Goal: Information Seeking & Learning: Learn about a topic

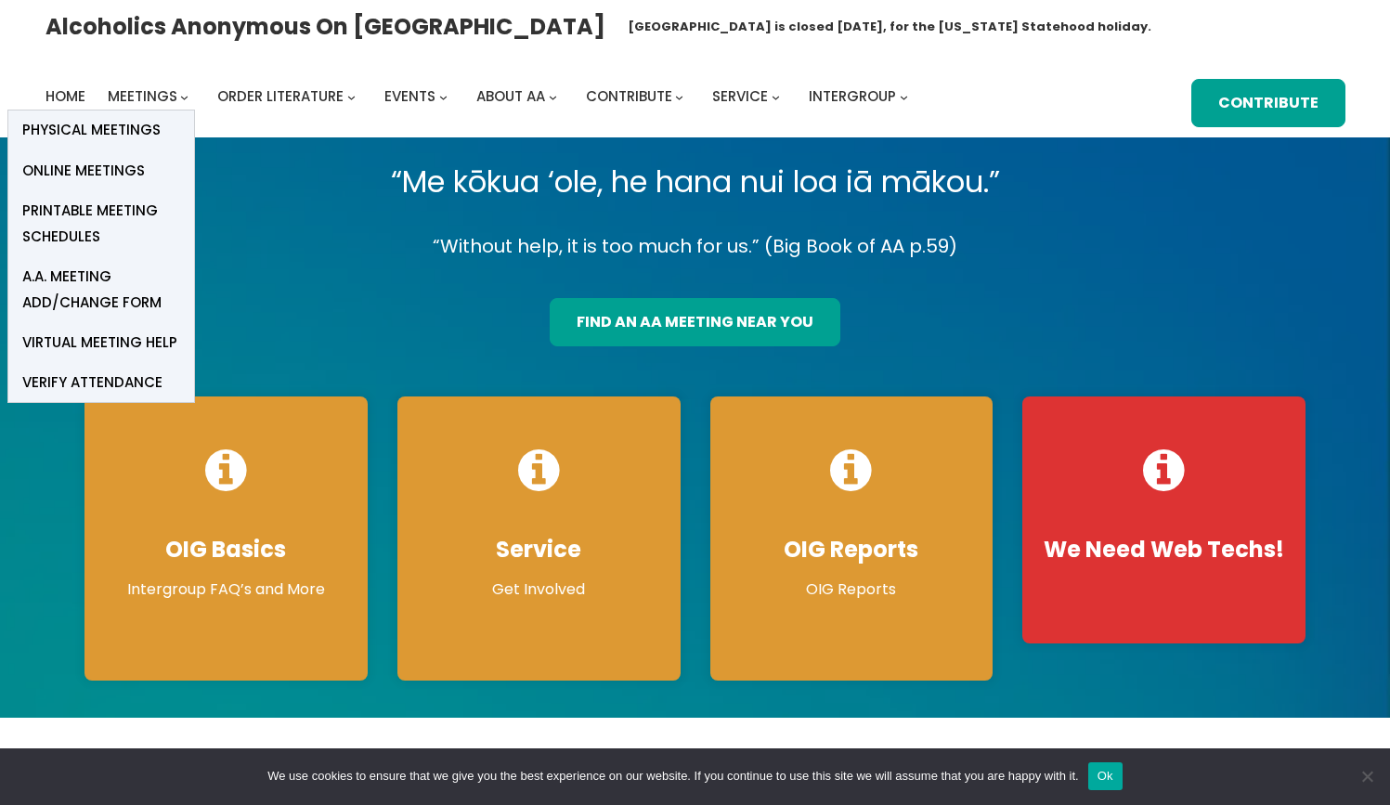
scroll to position [1, 0]
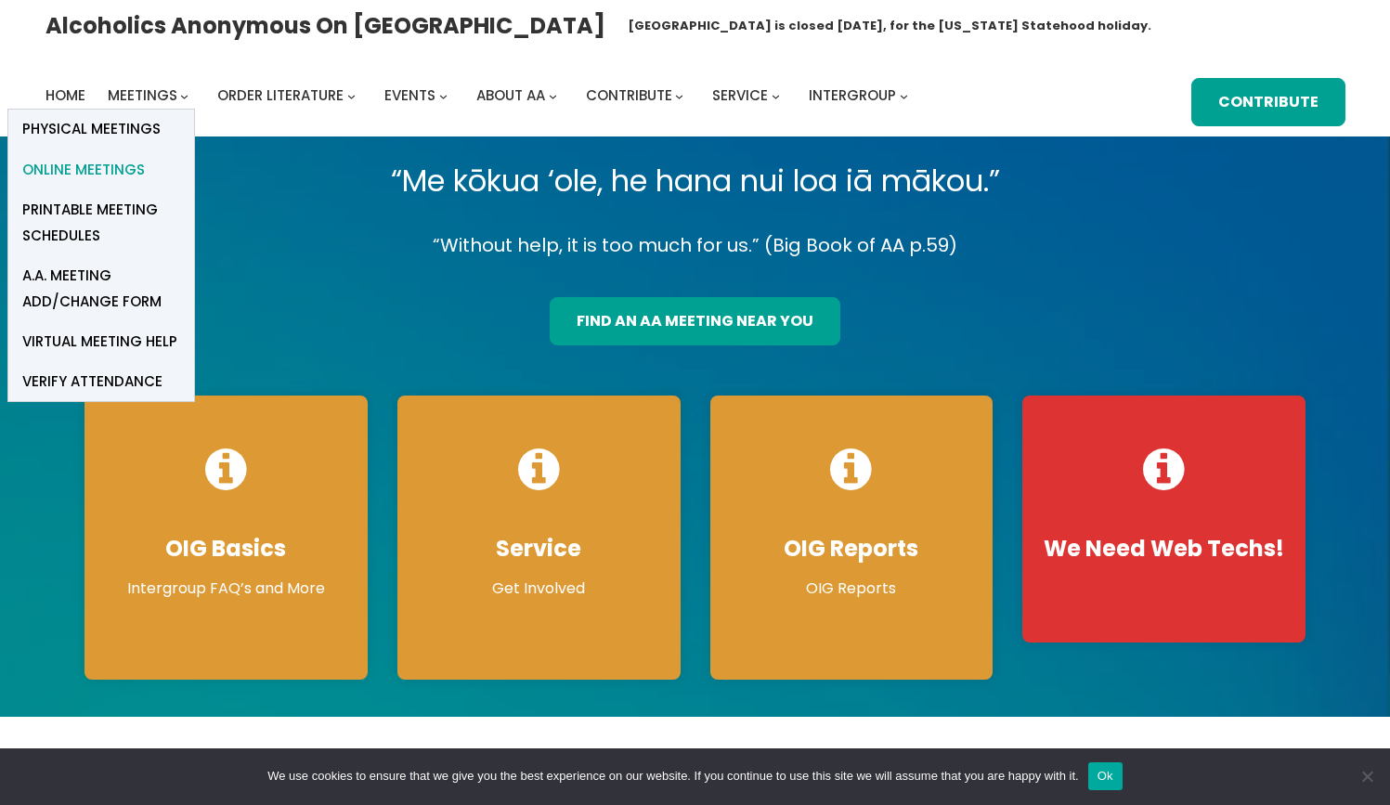
click at [123, 169] on span "Online Meetings" at bounding box center [83, 170] width 123 height 26
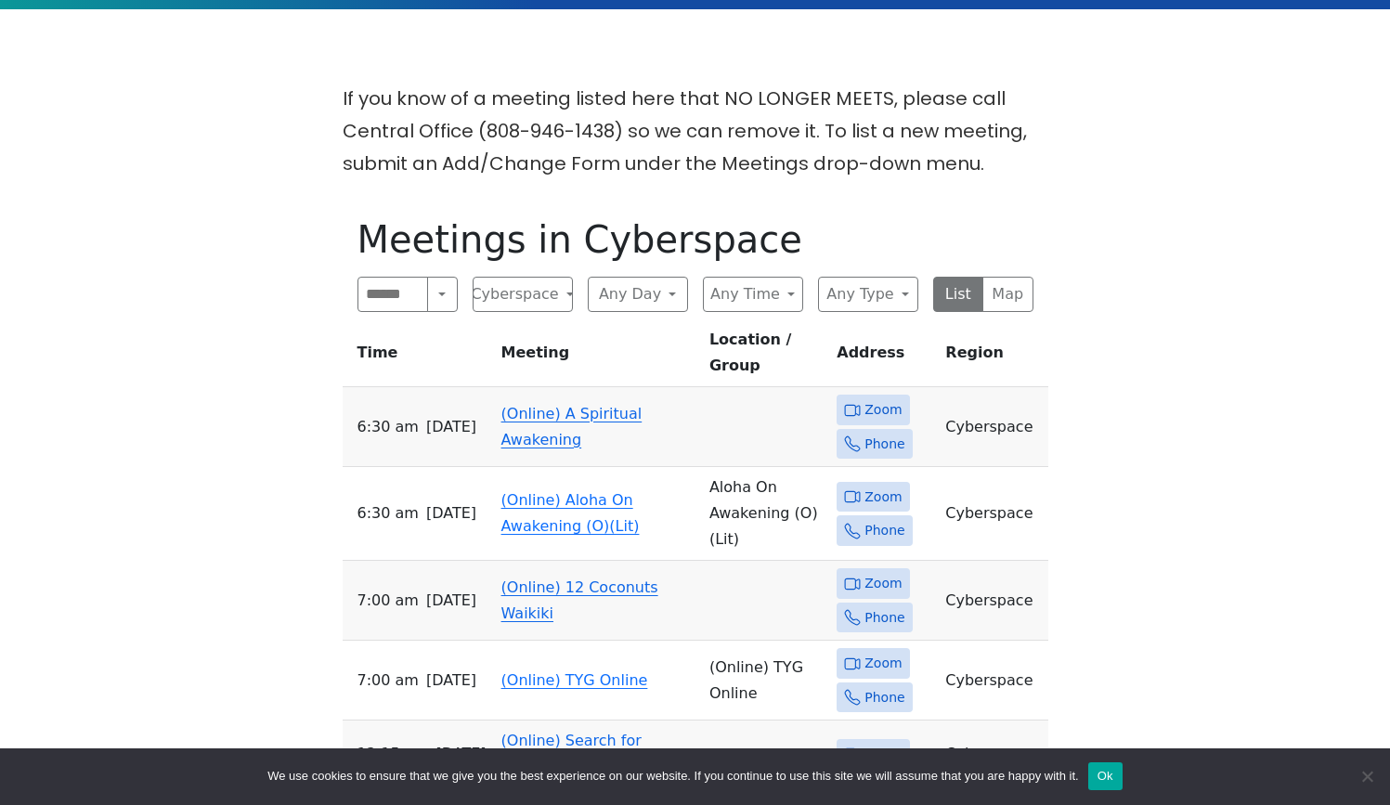
scroll to position [444, 1]
click at [555, 397] on td "(Online) A Spiritual Awakening" at bounding box center [598, 427] width 208 height 80
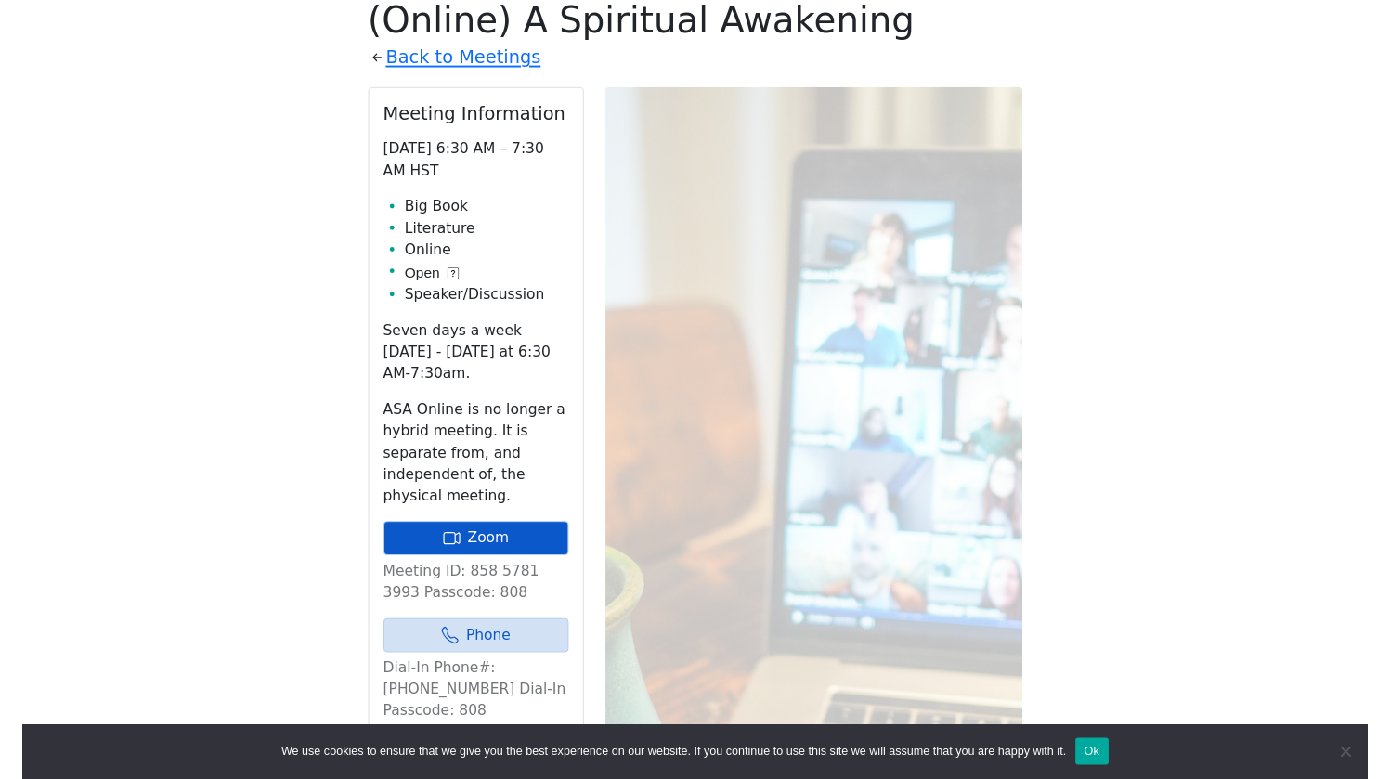
scroll to position [666, 0]
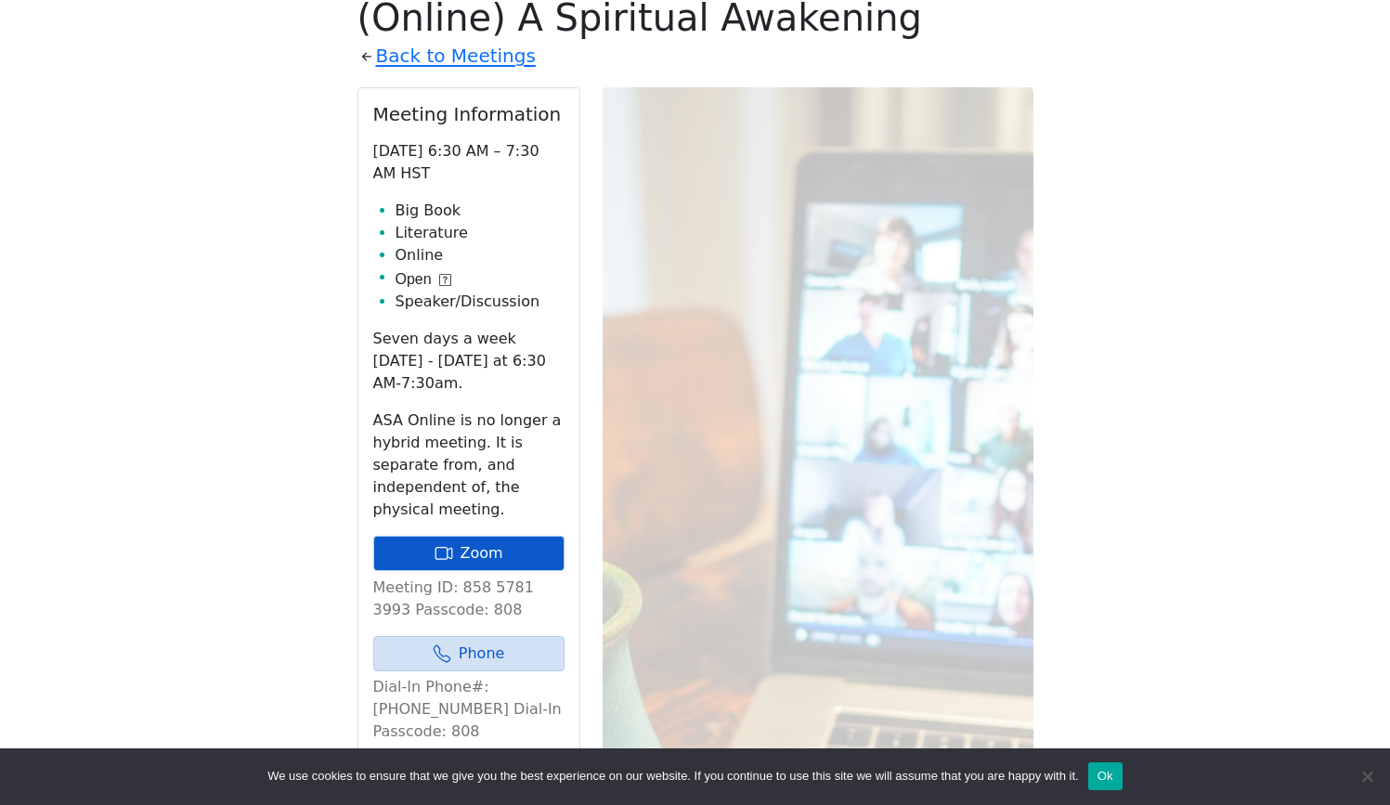
click at [474, 553] on link "Zoom" at bounding box center [468, 553] width 191 height 35
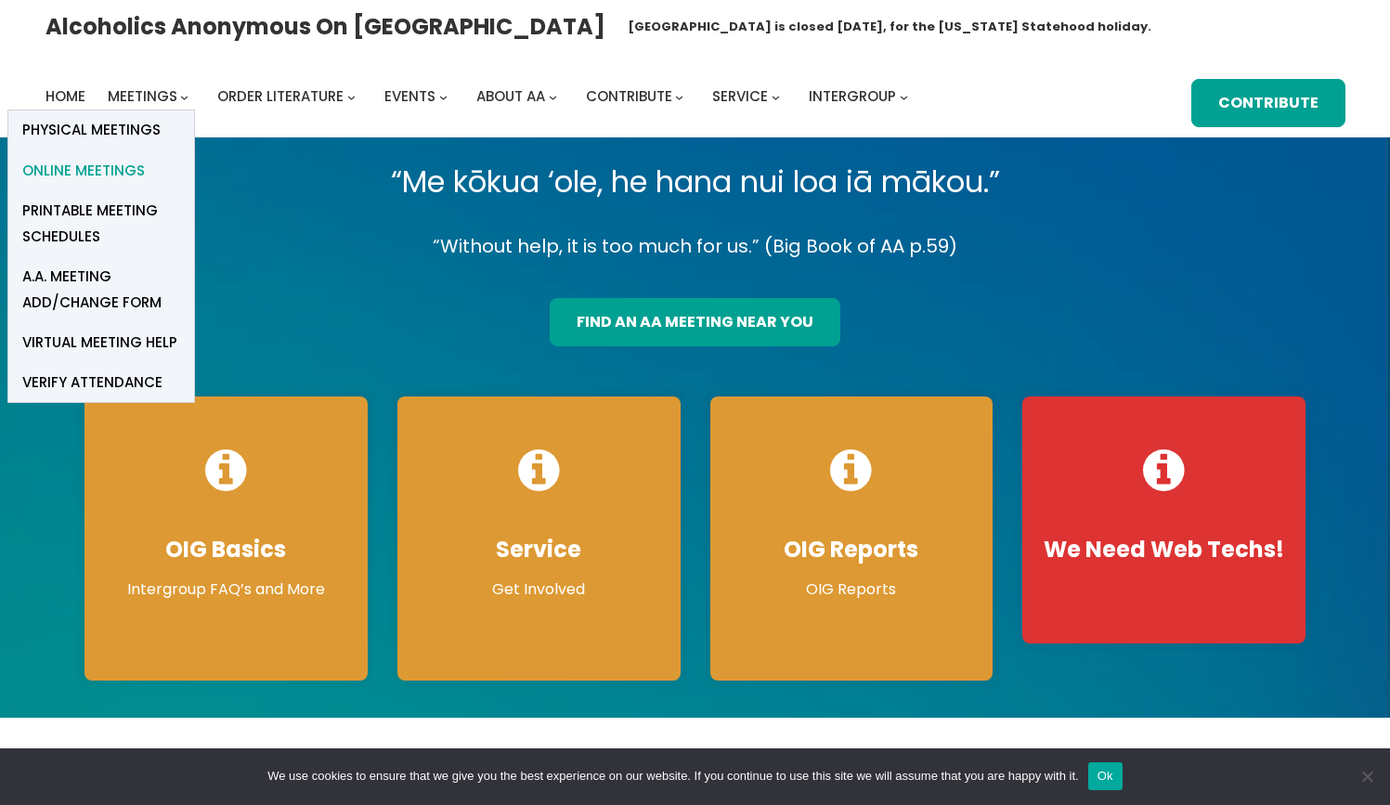
click at [119, 169] on span "Online Meetings" at bounding box center [83, 171] width 123 height 26
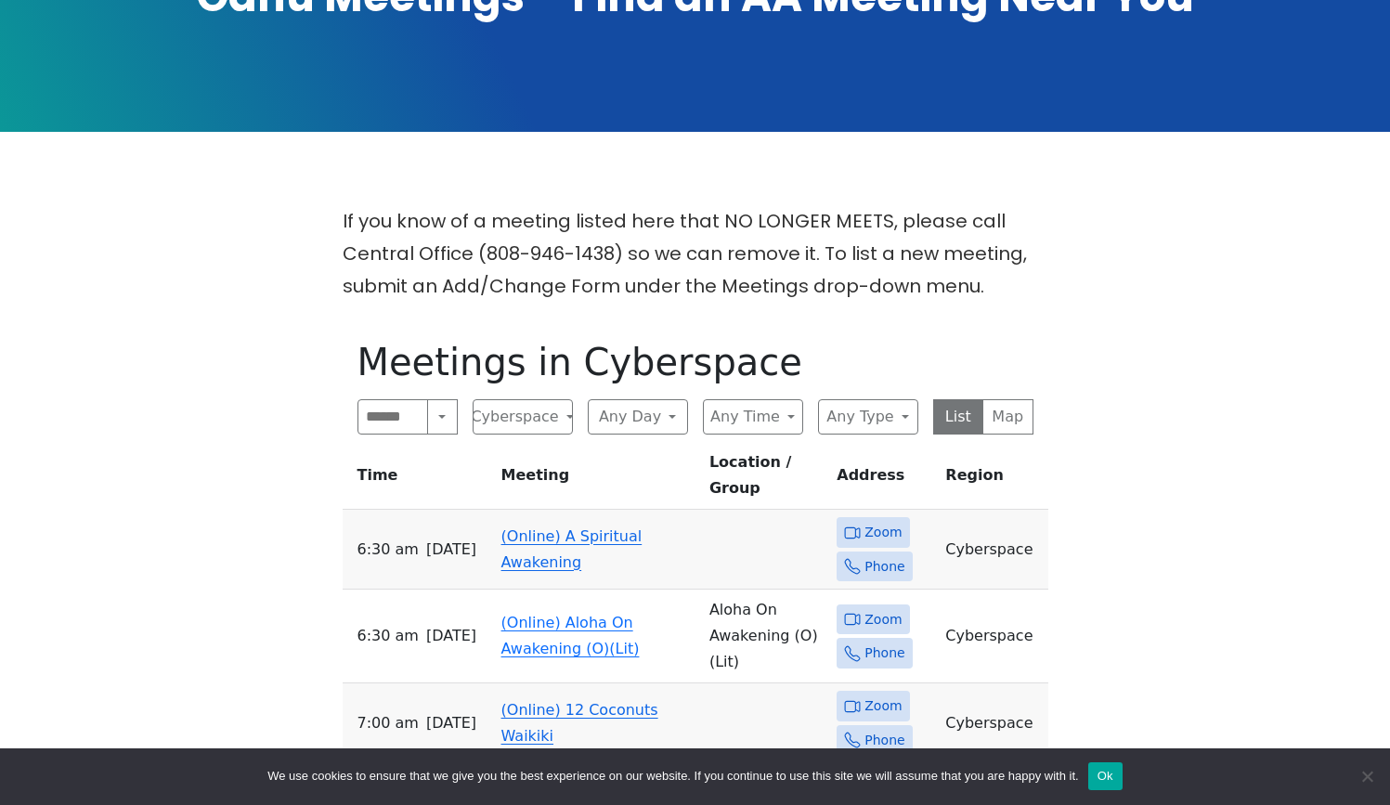
scroll to position [322, 0]
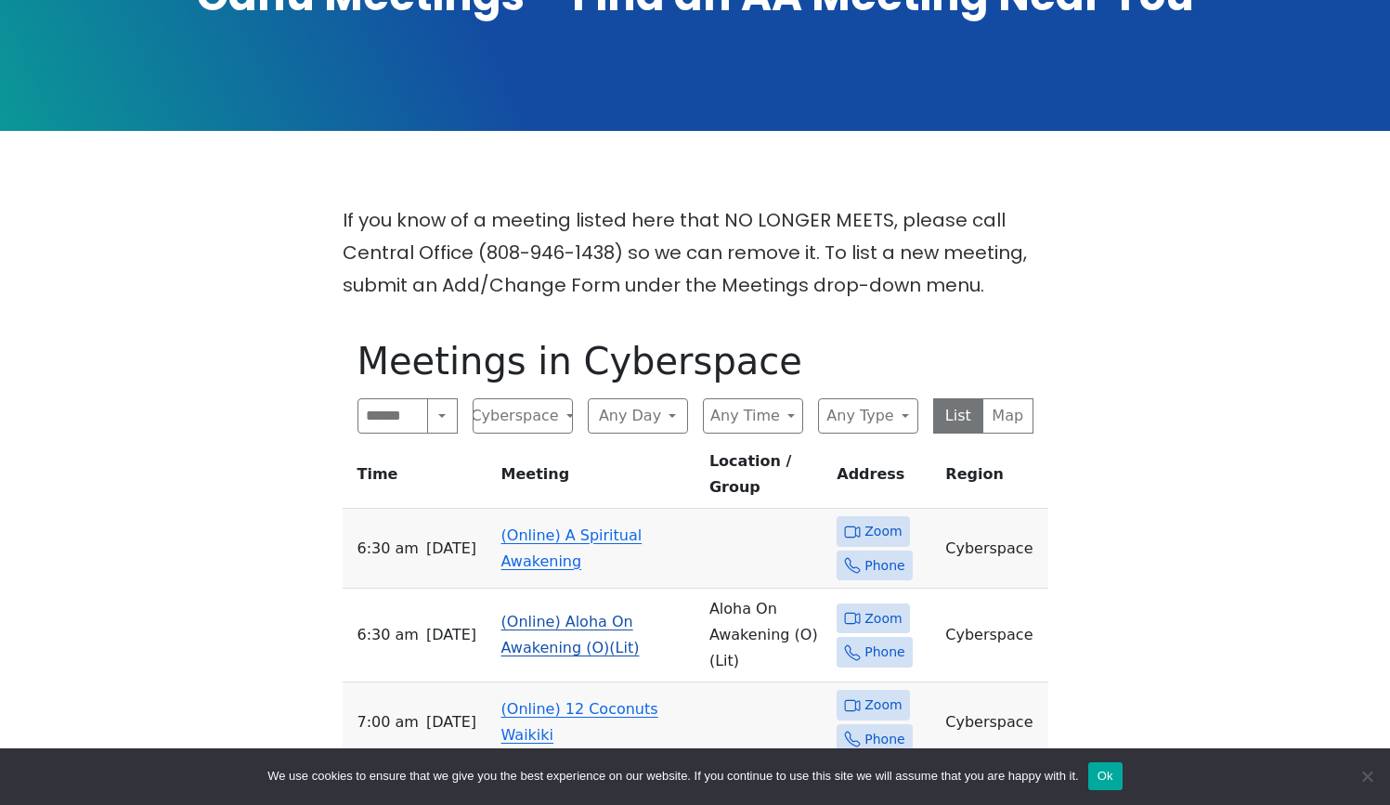
click at [542, 613] on link "(Online) Aloha On Awakening (O)(Lit)" at bounding box center [571, 635] width 138 height 44
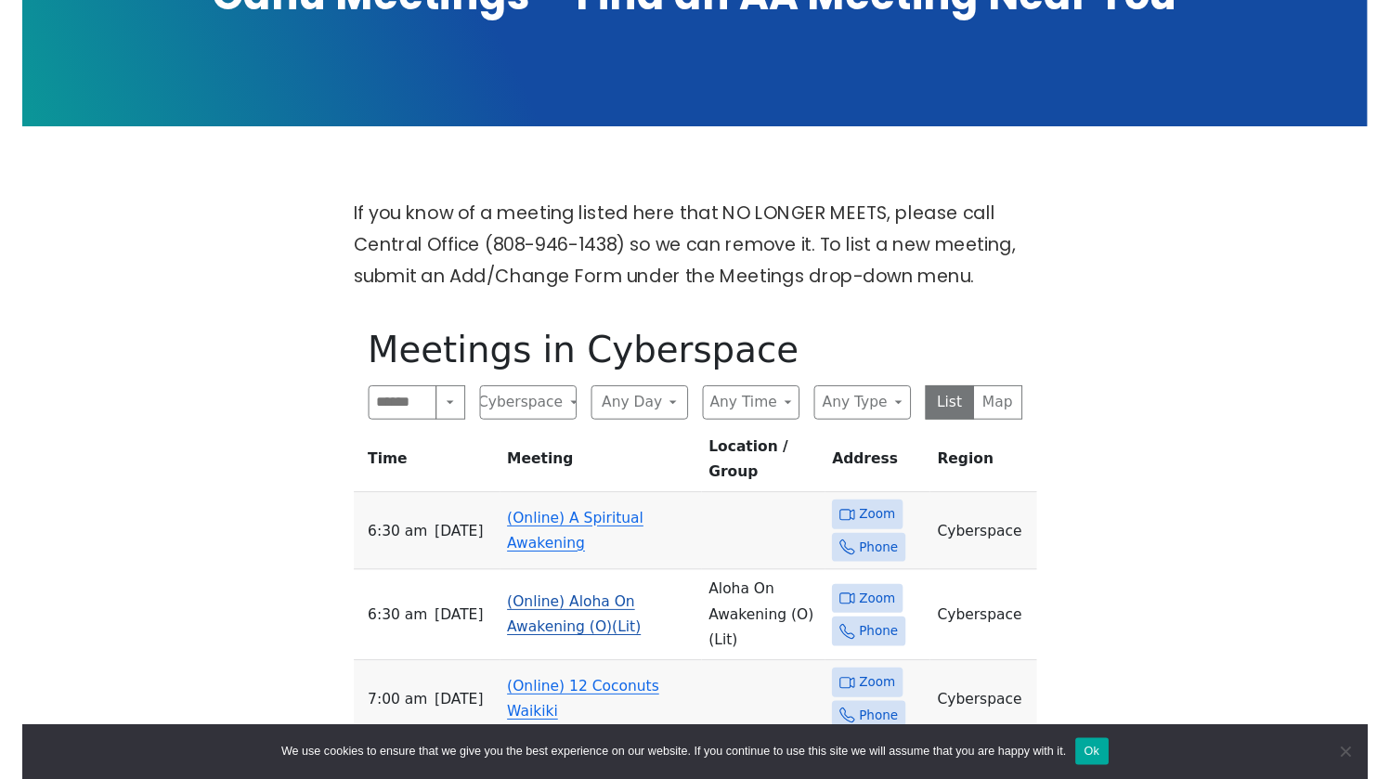
scroll to position [646, 0]
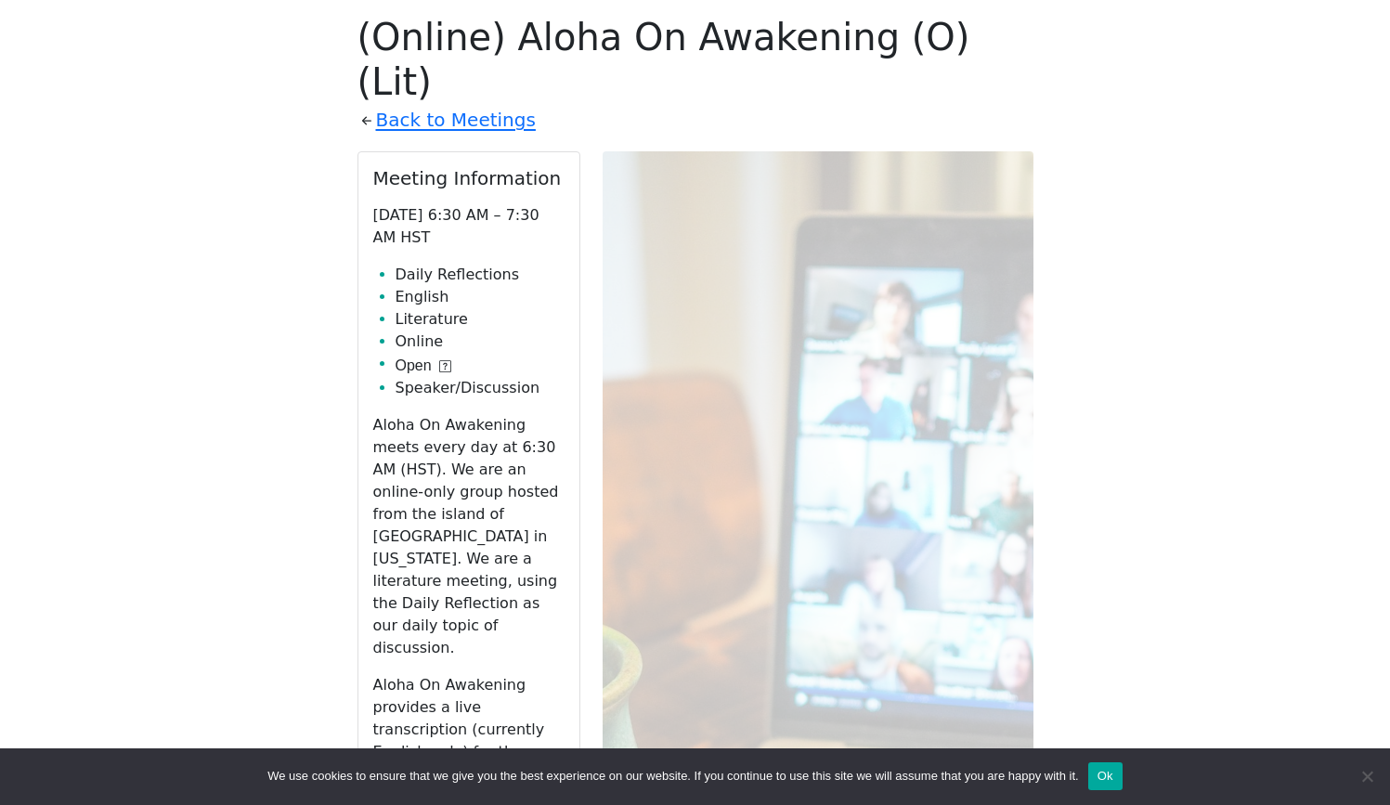
click at [504, 801] on link "Zoom" at bounding box center [468, 818] width 191 height 35
